Goal: Task Accomplishment & Management: Use online tool/utility

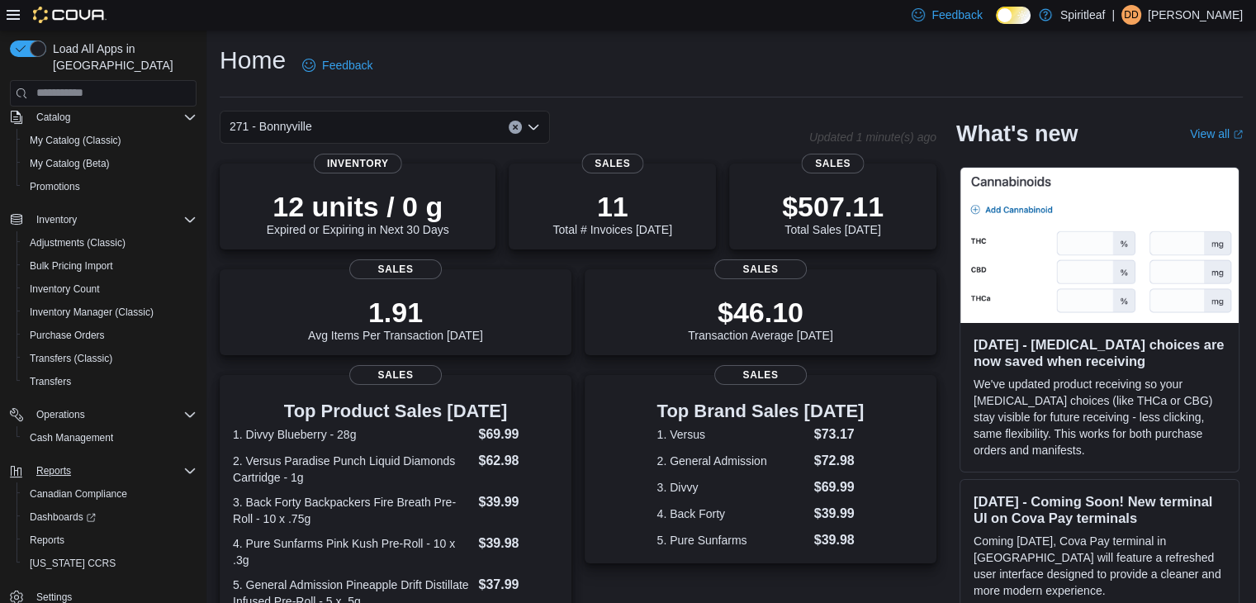
scroll to position [116, 0]
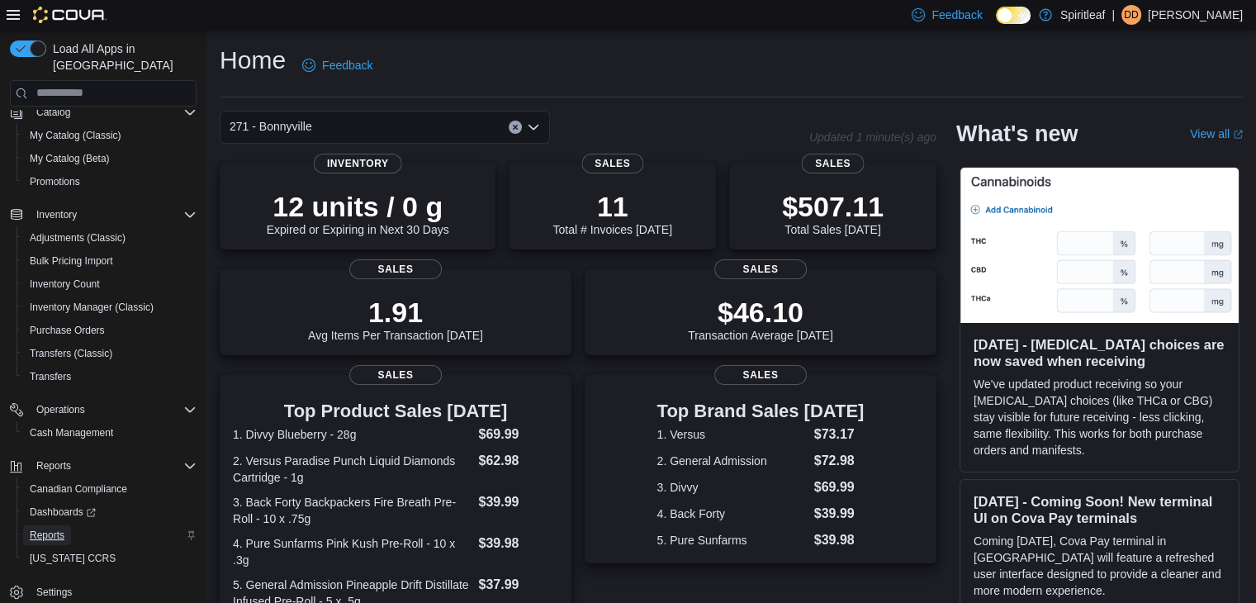
click at [49, 529] on span "Reports" at bounding box center [47, 535] width 35 height 13
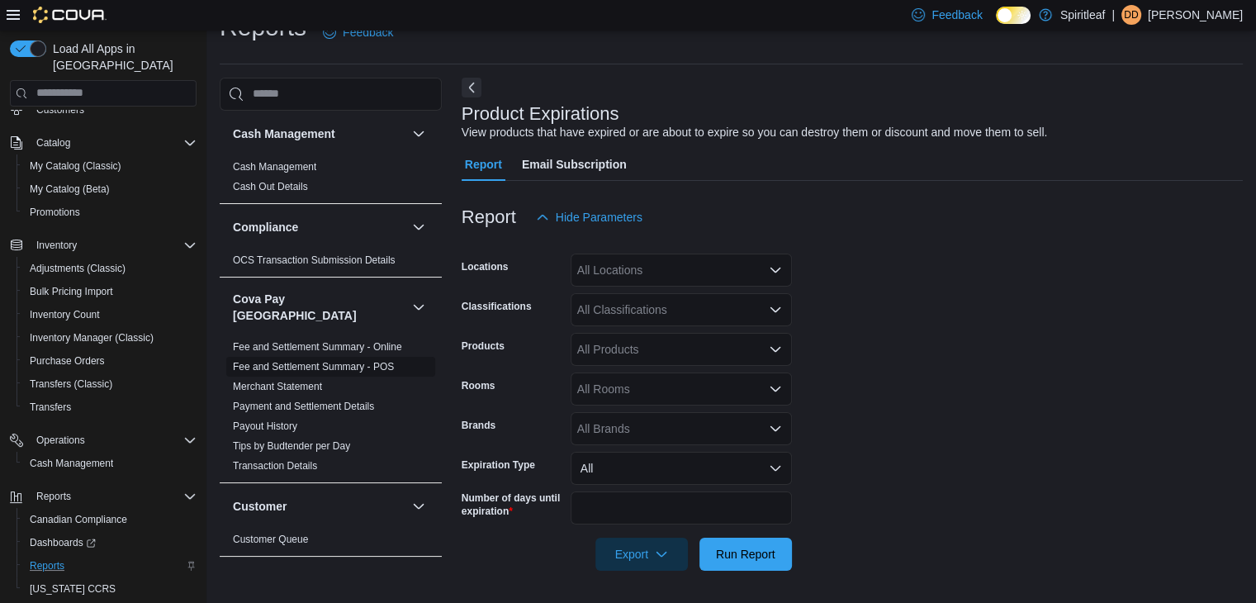
click at [349, 361] on link "Fee and Settlement Summary - POS" at bounding box center [313, 367] width 161 height 12
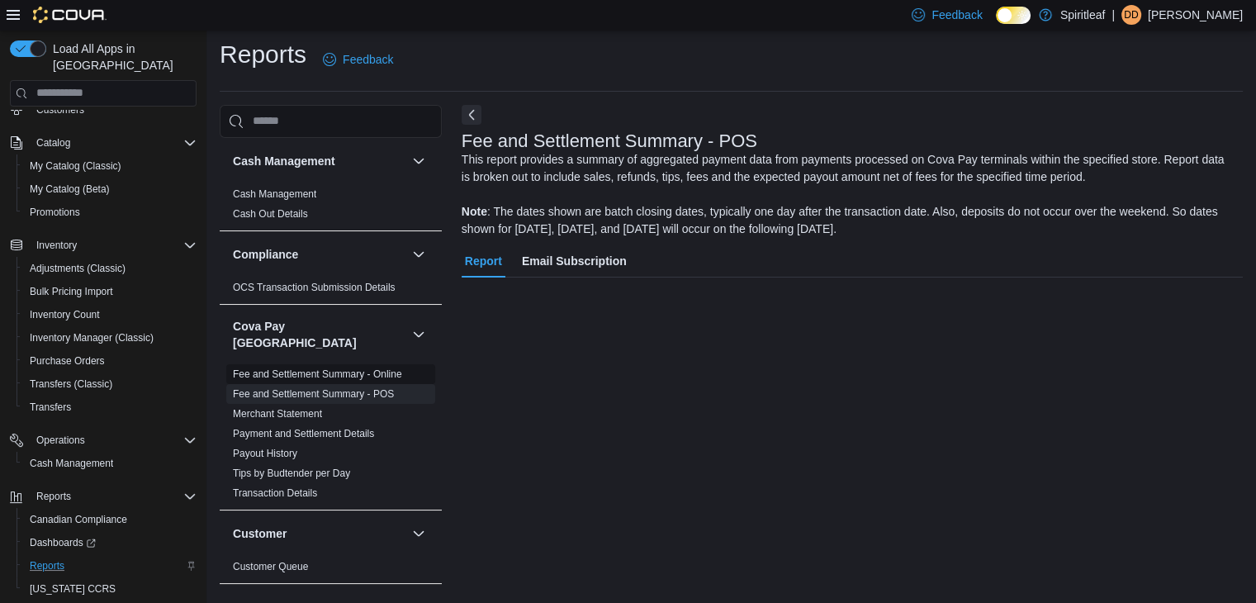
scroll to position [6, 0]
click at [616, 407] on div "Single Location" at bounding box center [681, 406] width 221 height 33
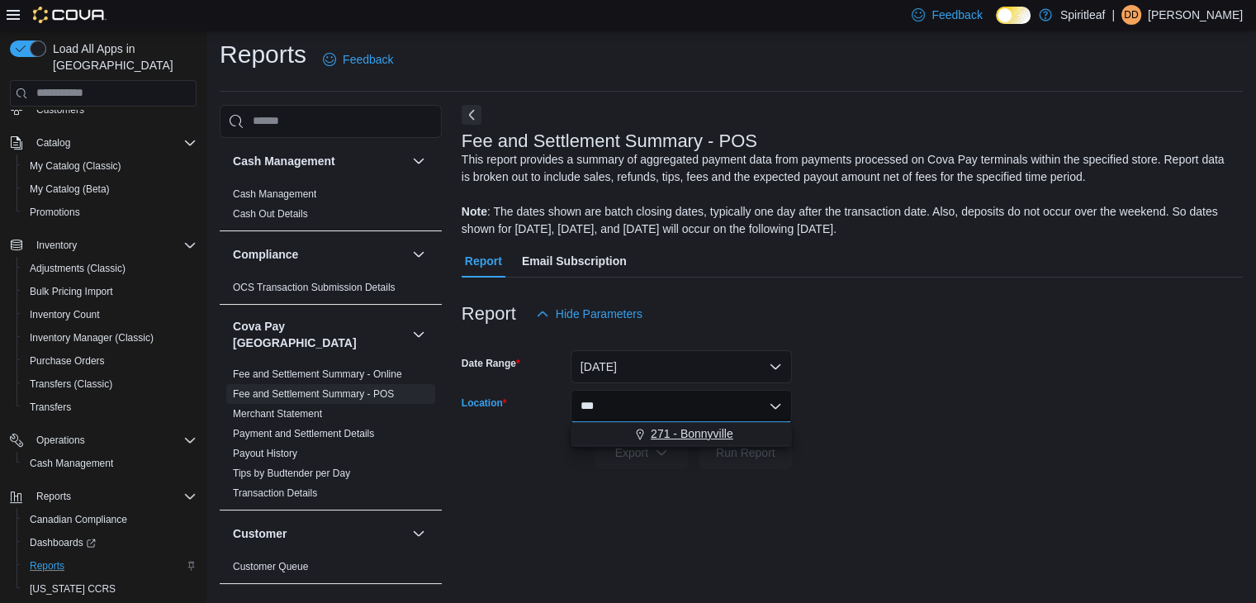
type input "***"
click at [702, 430] on span "271 - Bonnyville" at bounding box center [692, 433] width 83 height 17
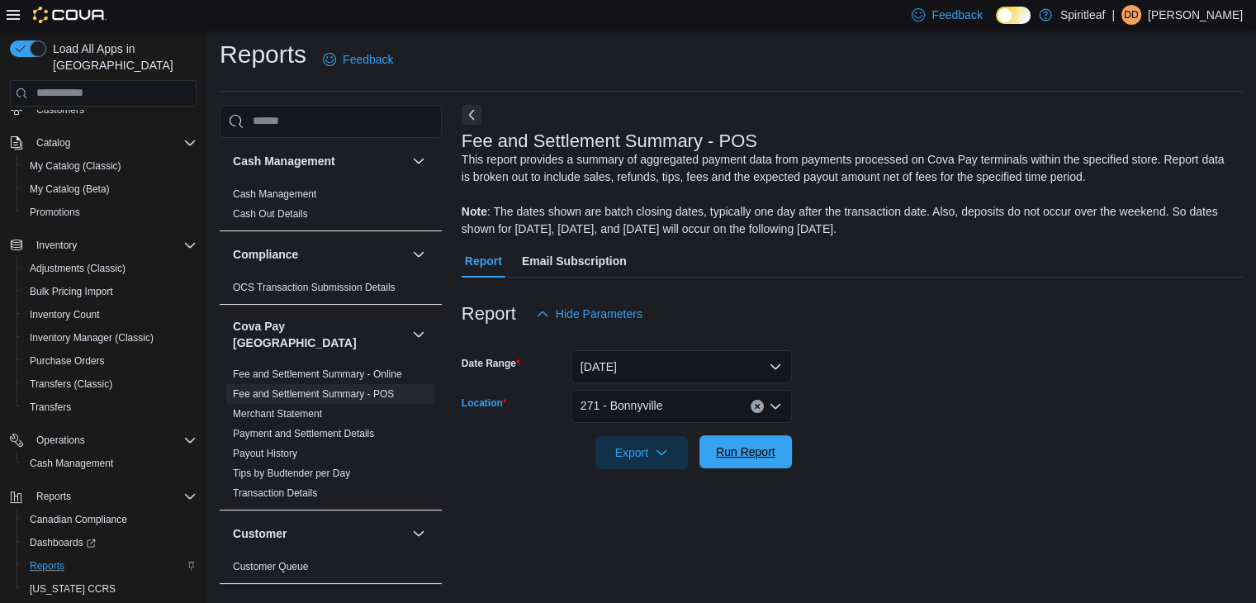
click at [752, 444] on span "Run Report" at bounding box center [745, 452] width 59 height 17
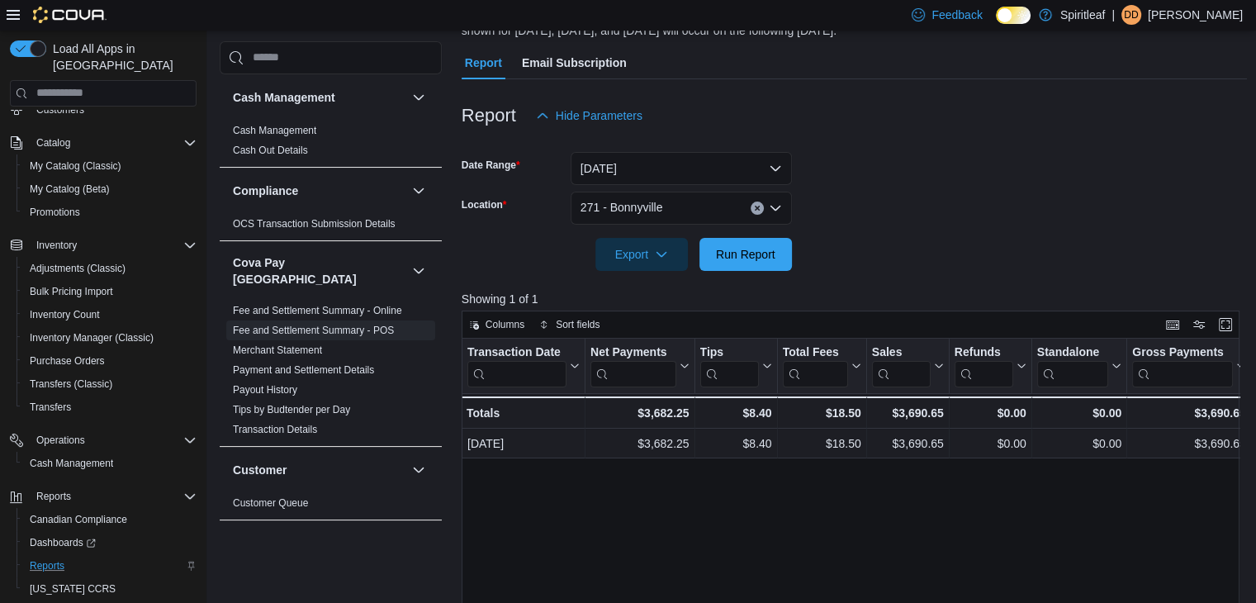
scroll to position [254, 0]
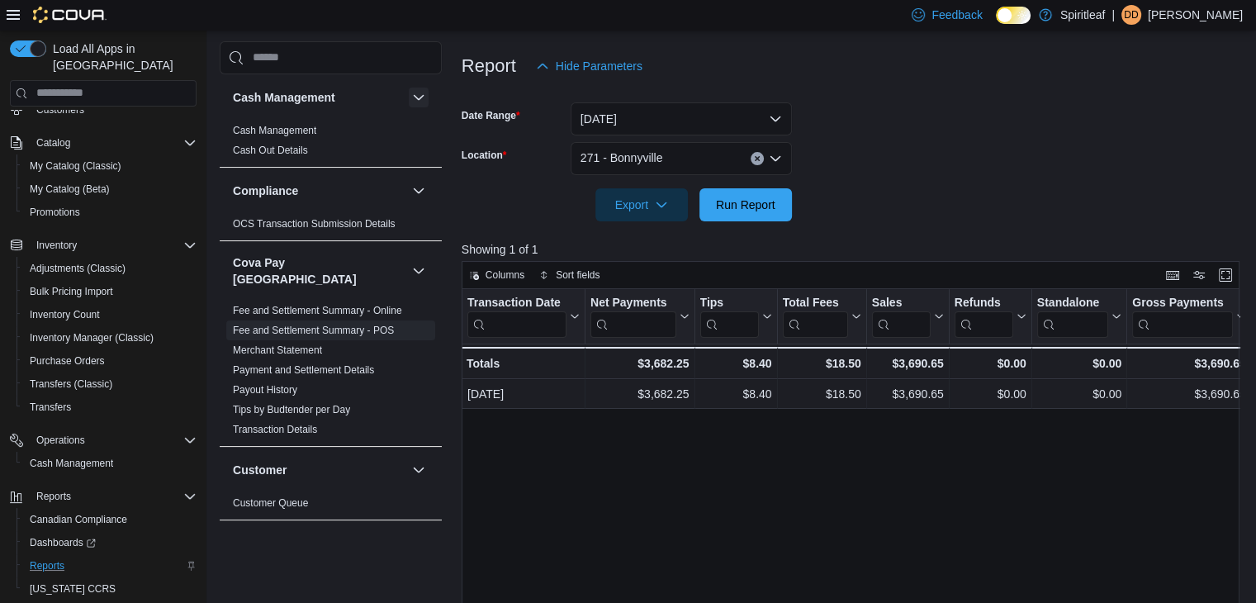
drag, startPoint x: 303, startPoint y: 128, endPoint x: 396, endPoint y: 163, distance: 99.6
click at [303, 128] on link "Cash Management" at bounding box center [274, 131] width 83 height 12
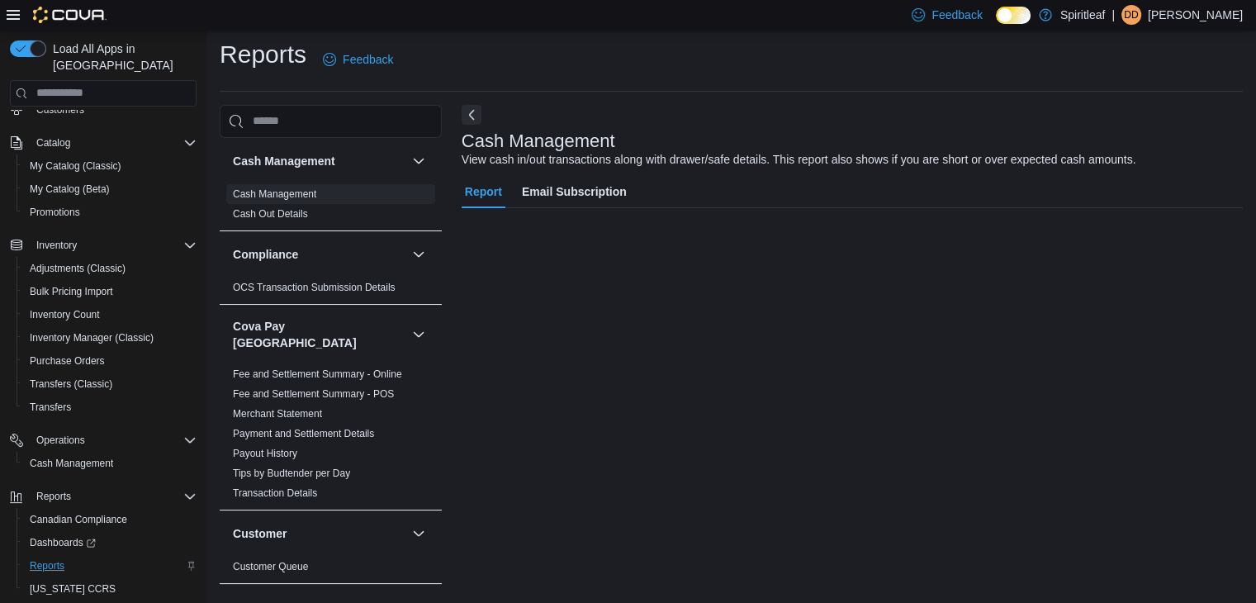
scroll to position [6, 0]
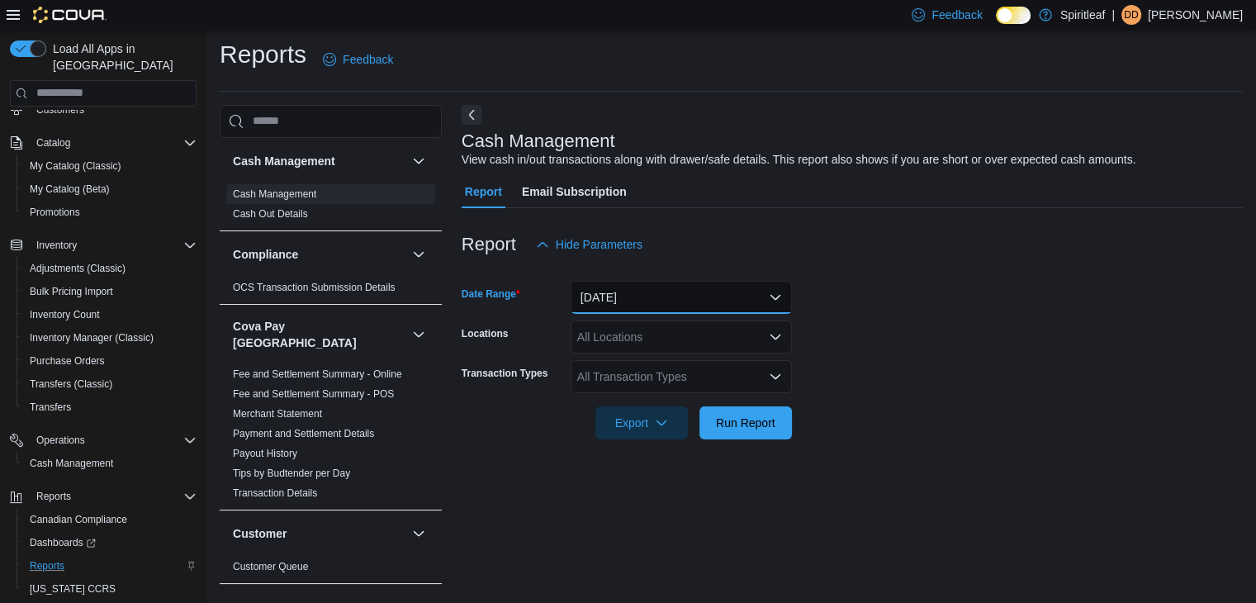
click at [628, 288] on button "Today" at bounding box center [681, 297] width 221 height 33
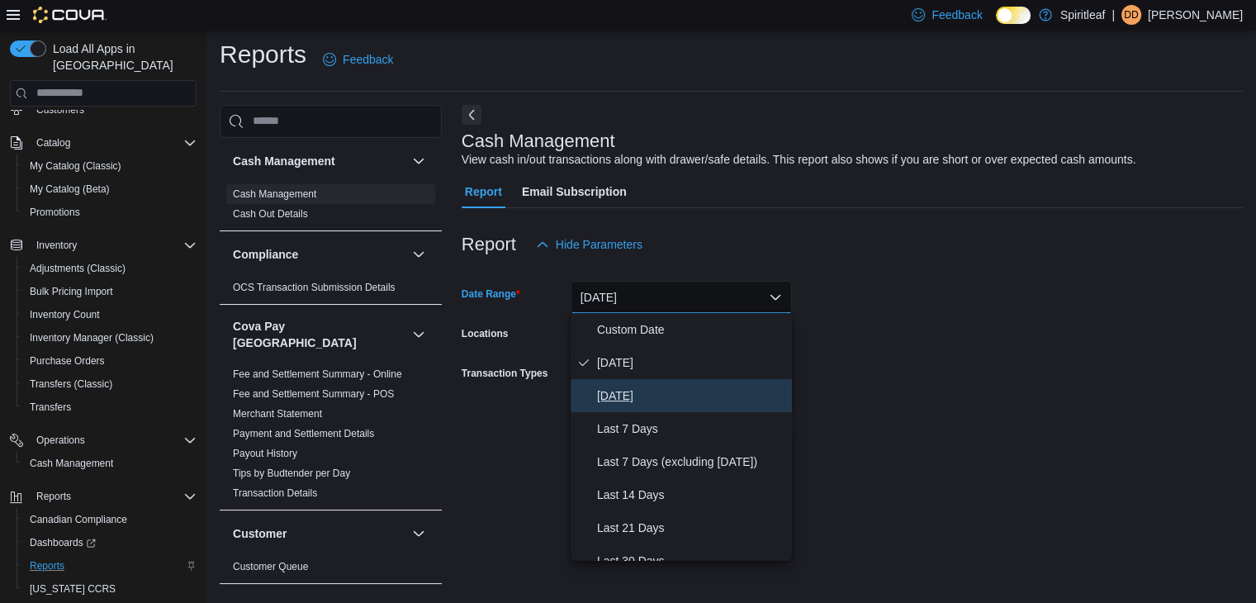
click at [638, 391] on span "Yesterday" at bounding box center [691, 396] width 188 height 20
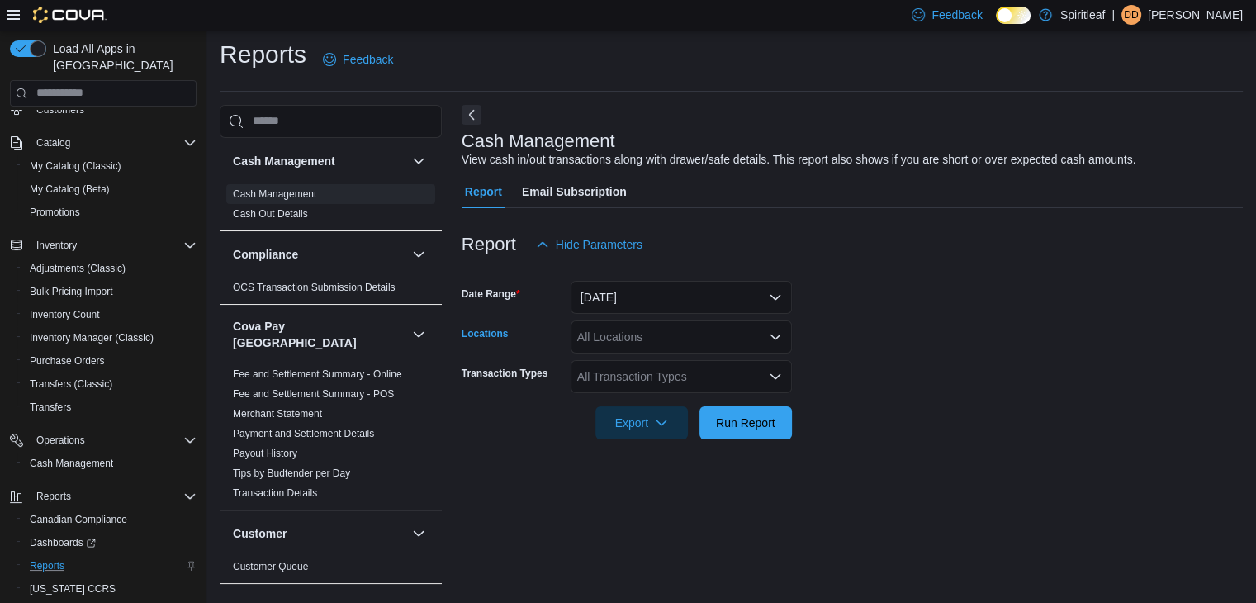
click at [600, 338] on div "All Locations" at bounding box center [681, 336] width 221 height 33
type input "***"
click at [638, 359] on span "271 - Bonnyville" at bounding box center [672, 364] width 83 height 17
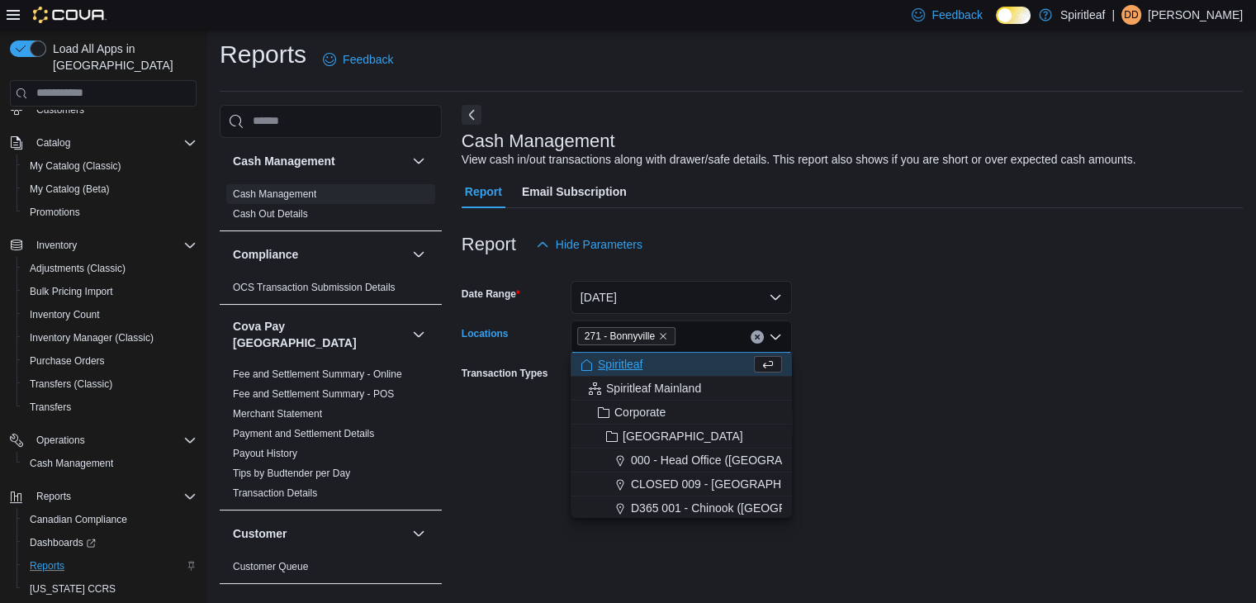
drag, startPoint x: 952, startPoint y: 381, endPoint x: 899, endPoint y: 401, distance: 57.2
click at [951, 381] on form "Date Range Yesterday Locations 271 - Bonnyville Combo box. Selected. 271 - Bonn…" at bounding box center [852, 350] width 781 height 178
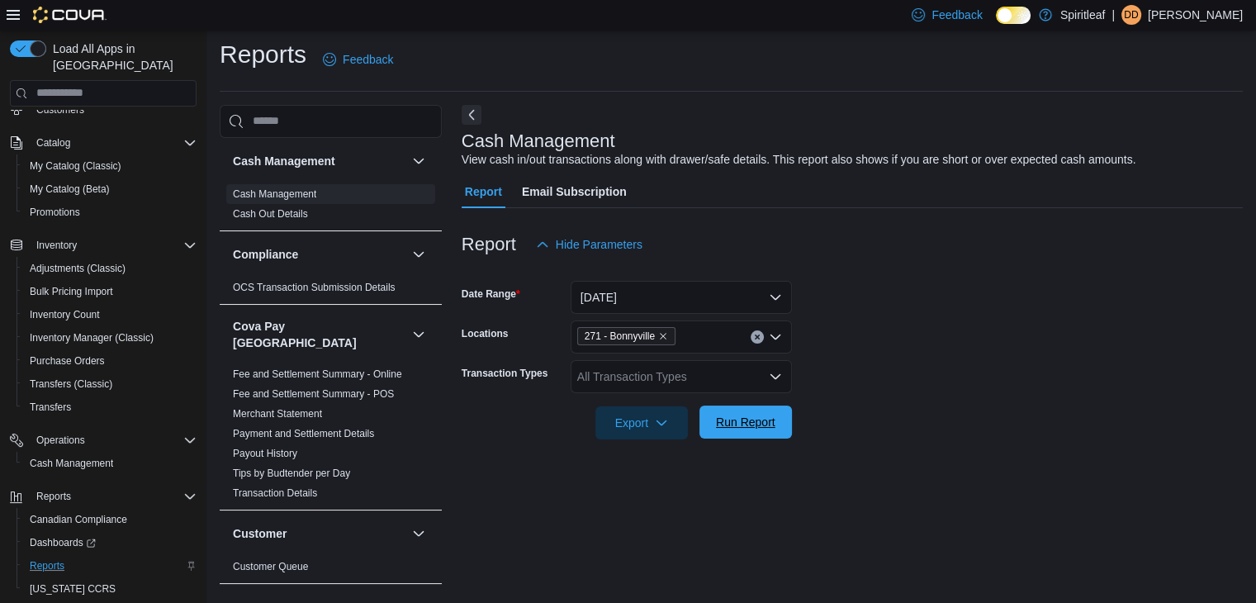
click at [769, 420] on span "Run Report" at bounding box center [745, 422] width 59 height 17
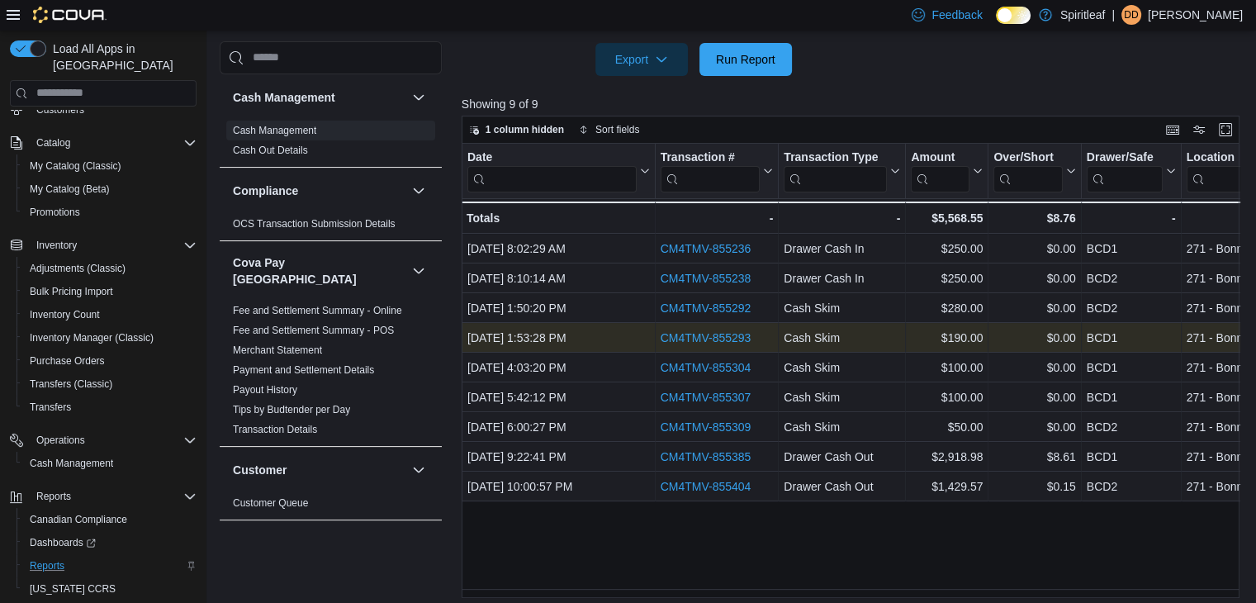
scroll to position [377, 0]
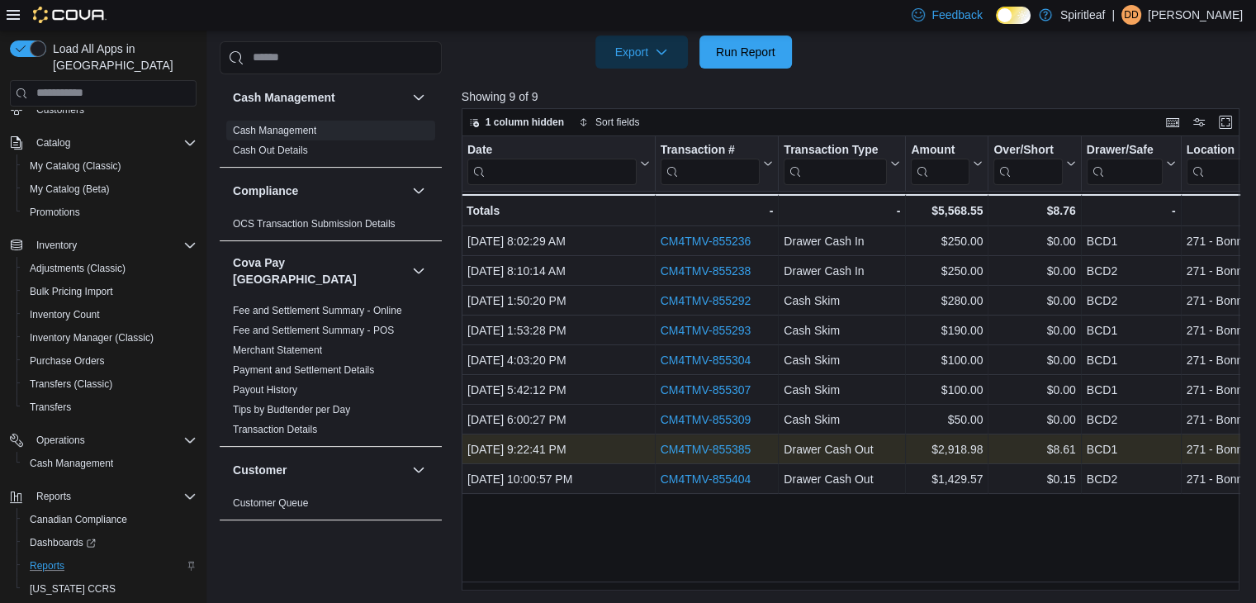
click at [726, 444] on link "CM4TMV-855385" at bounding box center [705, 449] width 91 height 13
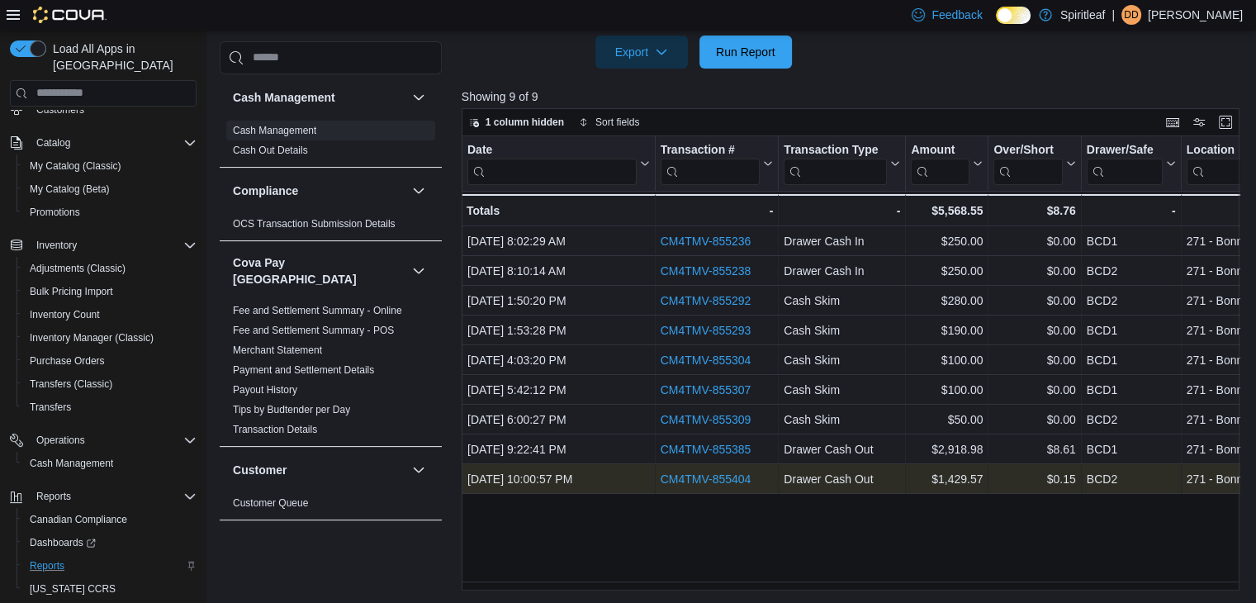
click at [720, 474] on link "CM4TMV-855404" at bounding box center [705, 478] width 91 height 13
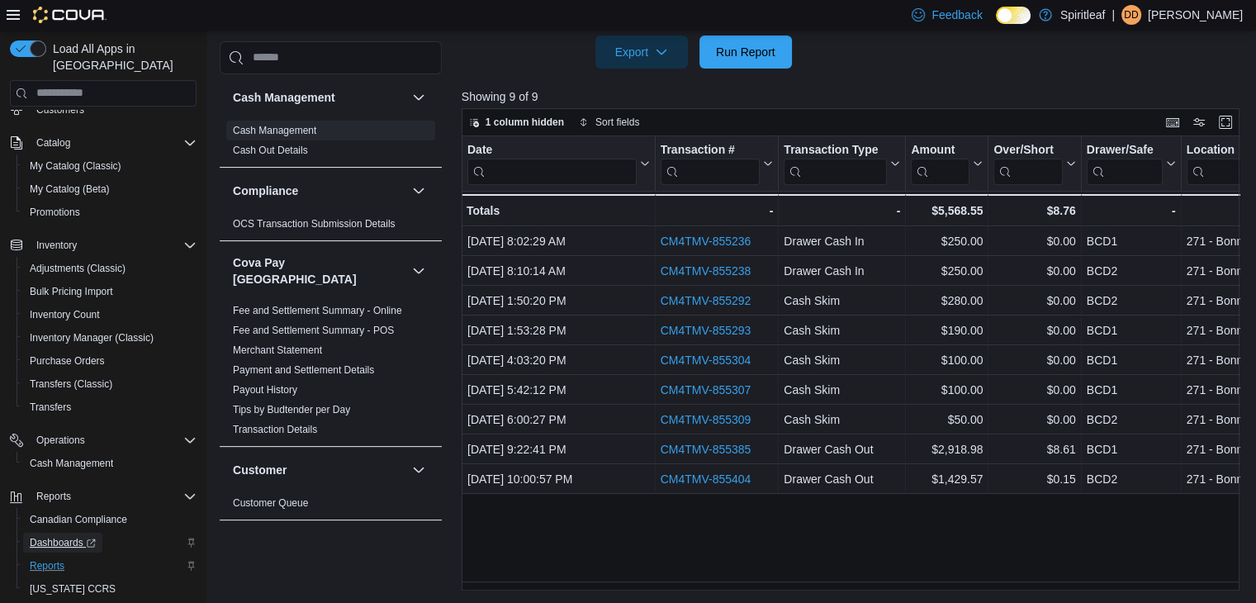
click at [78, 536] on span "Dashboards" at bounding box center [63, 542] width 66 height 13
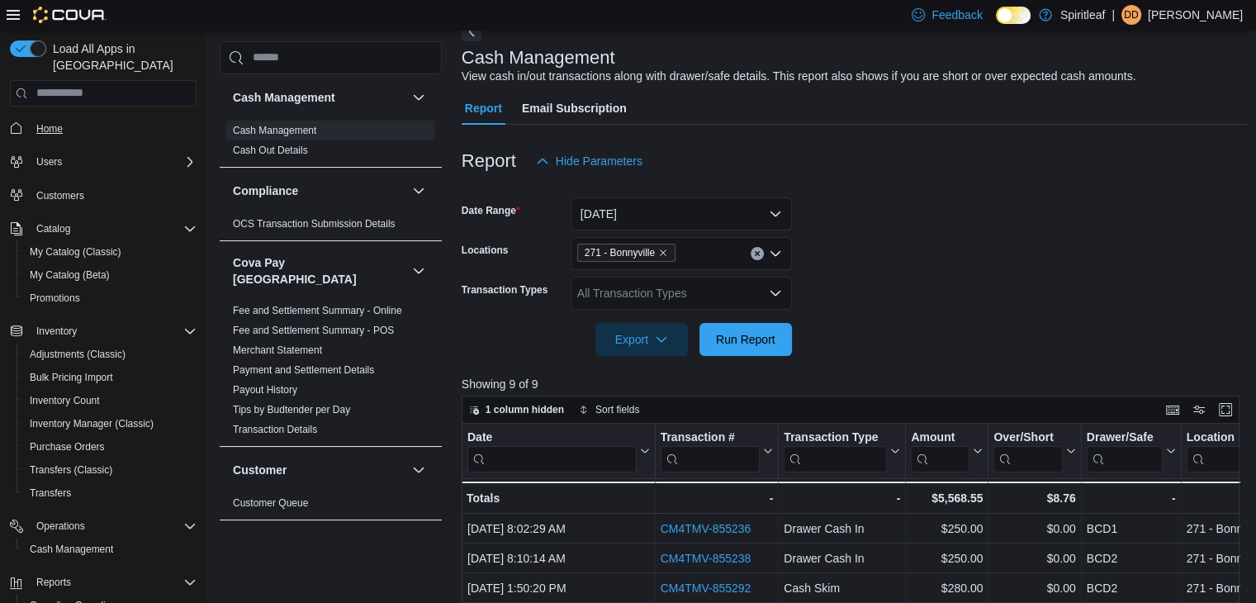
scroll to position [0, 0]
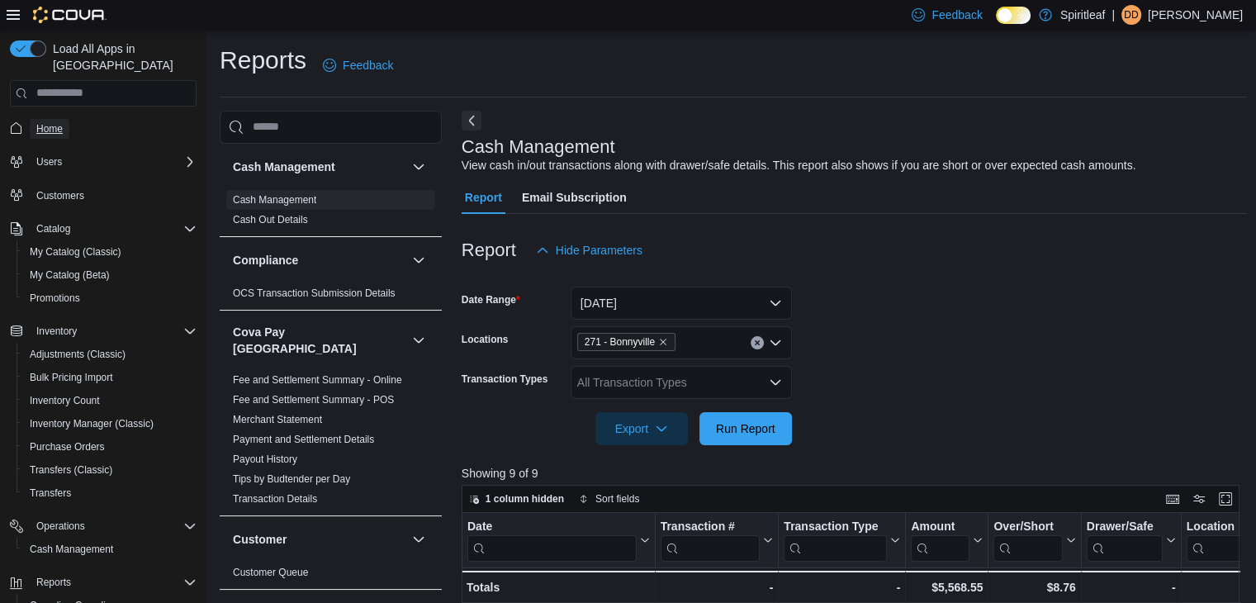
click at [50, 122] on span "Home" at bounding box center [49, 128] width 26 height 13
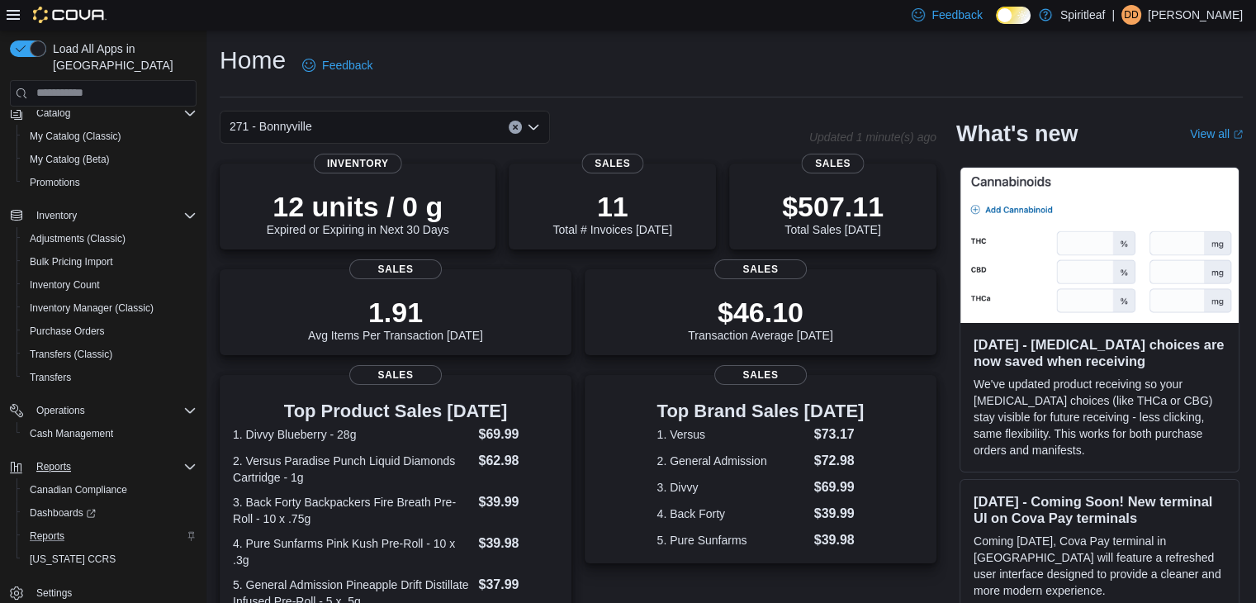
scroll to position [116, 0]
click at [56, 529] on span "Reports" at bounding box center [47, 535] width 35 height 13
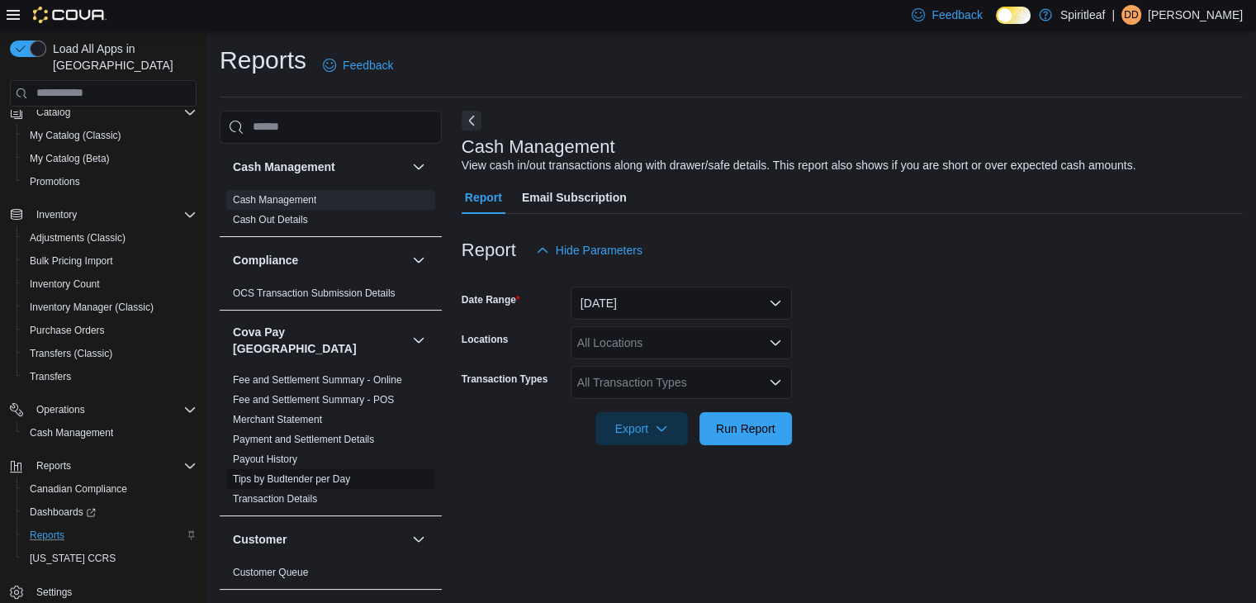
click at [301, 473] on link "Tips by Budtender per Day" at bounding box center [291, 479] width 117 height 12
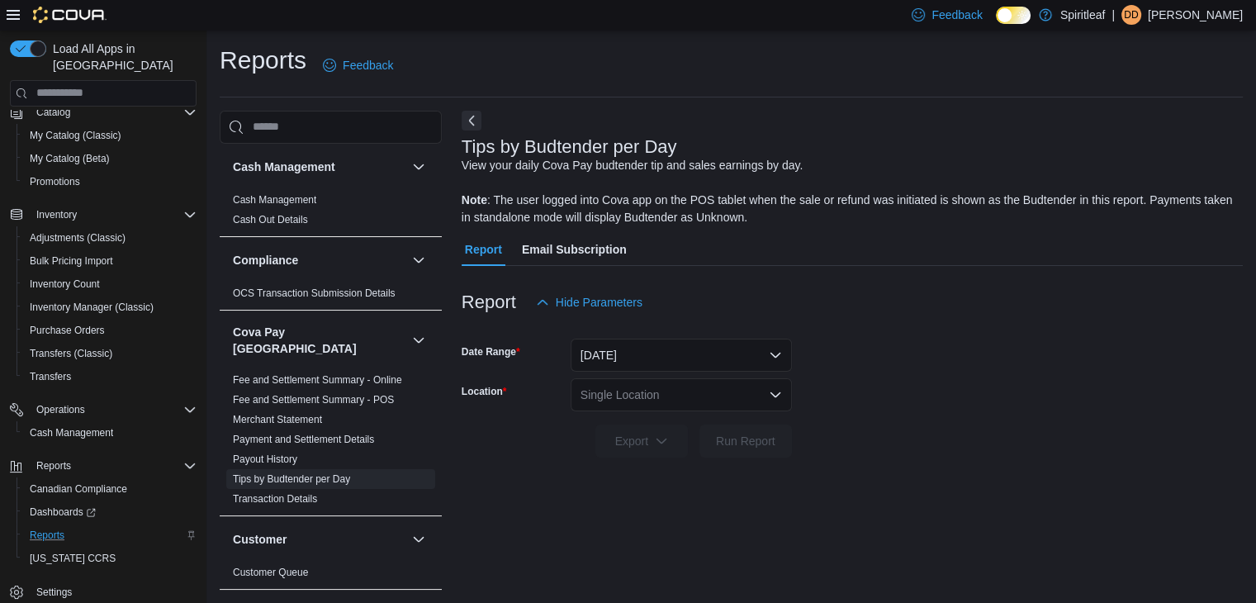
scroll to position [6, 0]
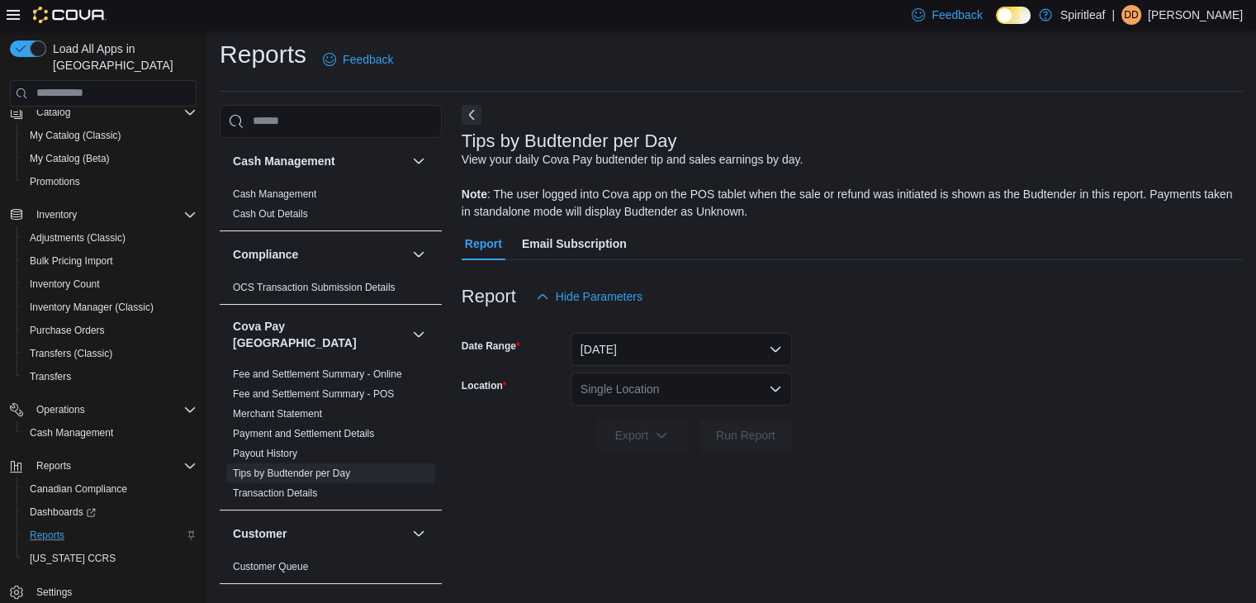
click at [624, 391] on div "Single Location" at bounding box center [681, 389] width 221 height 33
type input "***"
click at [709, 414] on span "271 - Bonnyville" at bounding box center [692, 416] width 83 height 17
click at [750, 429] on span "Run Report" at bounding box center [745, 434] width 59 height 17
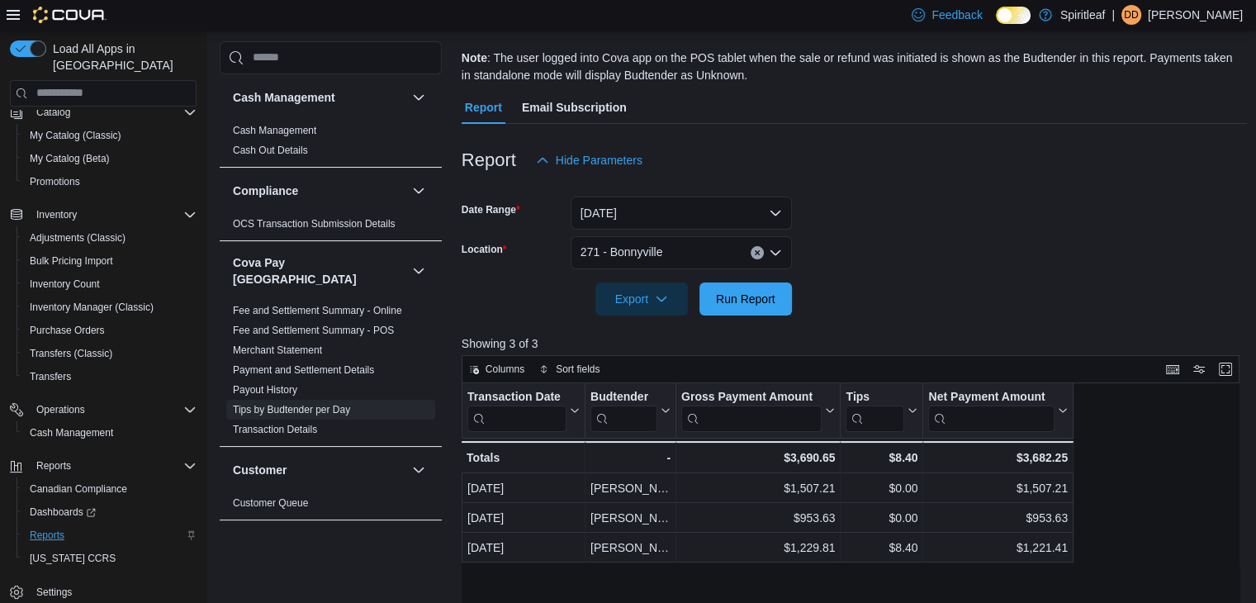
scroll to position [171, 0]
